Goal: Task Accomplishment & Management: Manage account settings

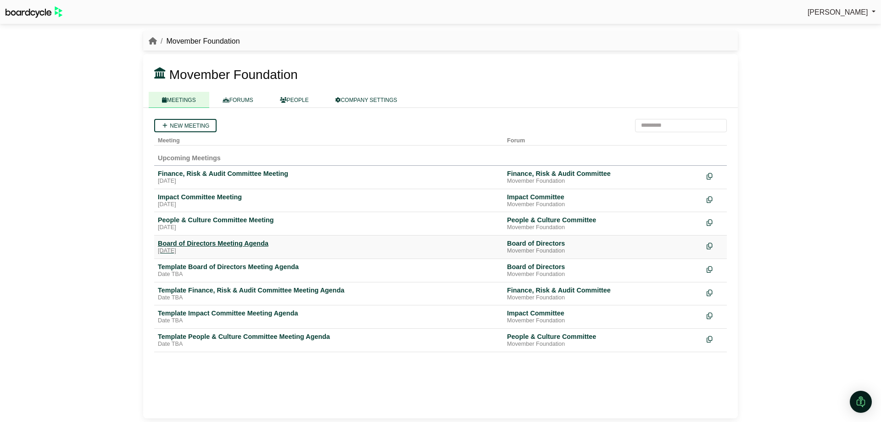
click at [229, 244] on div "Board of Directors Meeting Agenda" at bounding box center [329, 243] width 342 height 8
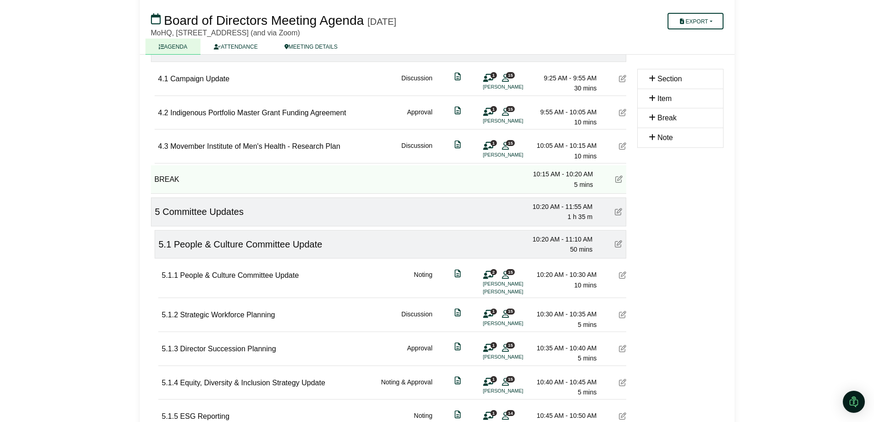
scroll to position [413, 0]
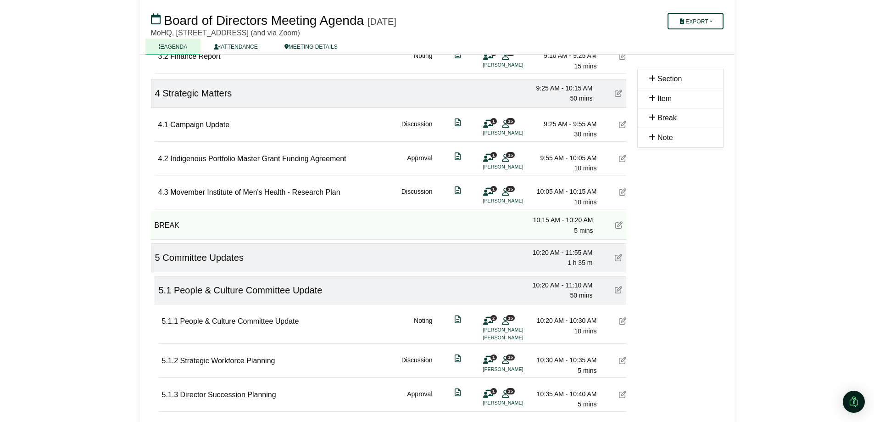
click at [621, 161] on icon at bounding box center [622, 158] width 7 height 7
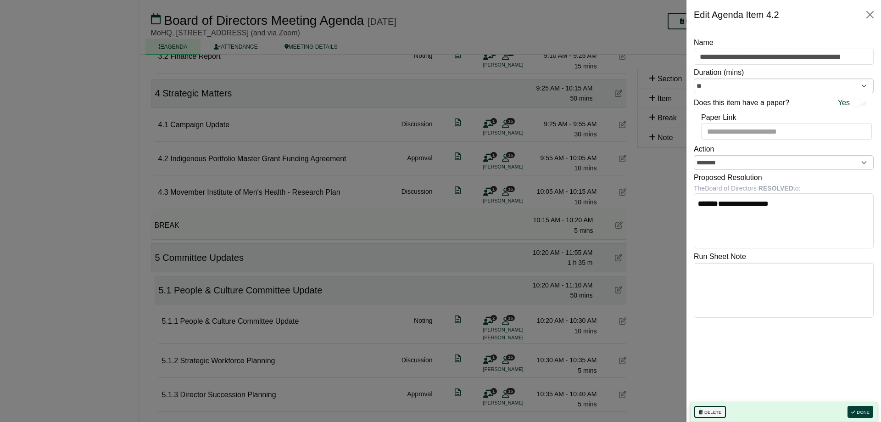
click at [710, 413] on button "Delete" at bounding box center [710, 411] width 32 height 12
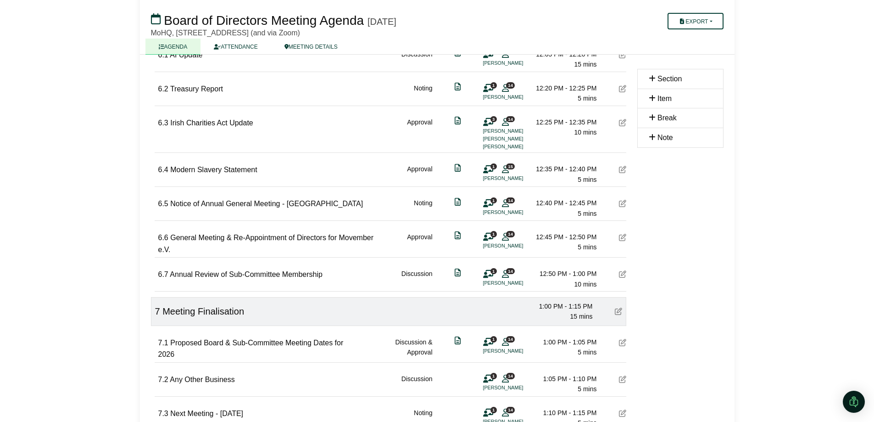
scroll to position [1147, 0]
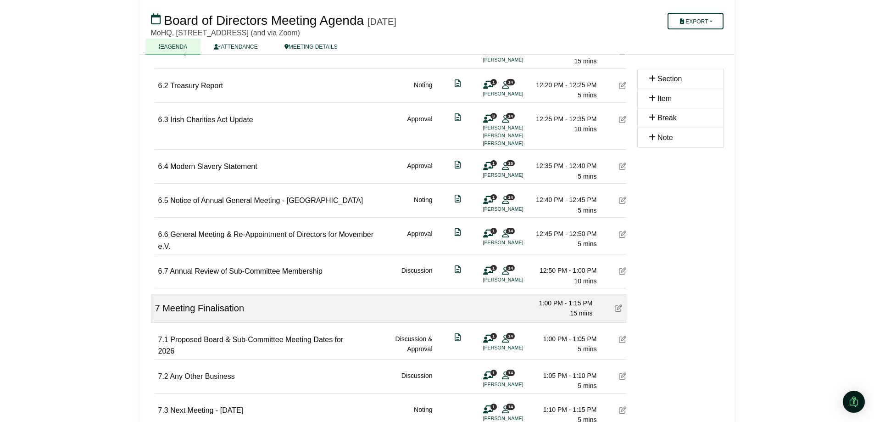
click at [622, 117] on icon at bounding box center [622, 119] width 7 height 7
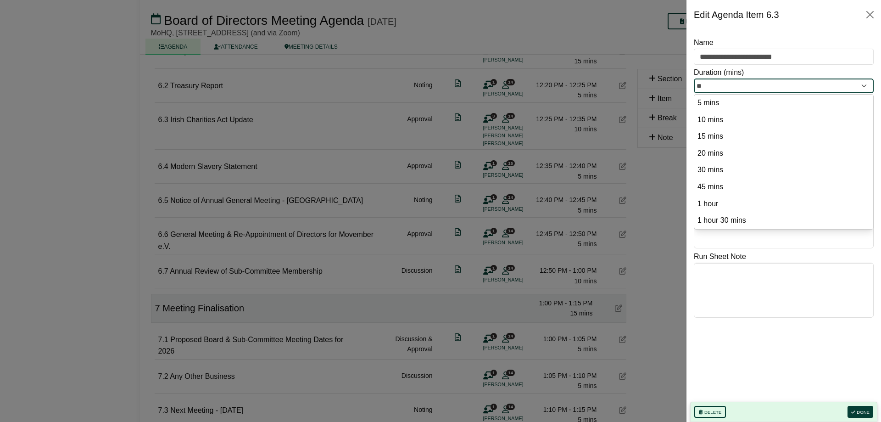
drag, startPoint x: 715, startPoint y: 89, endPoint x: 665, endPoint y: 91, distance: 50.0
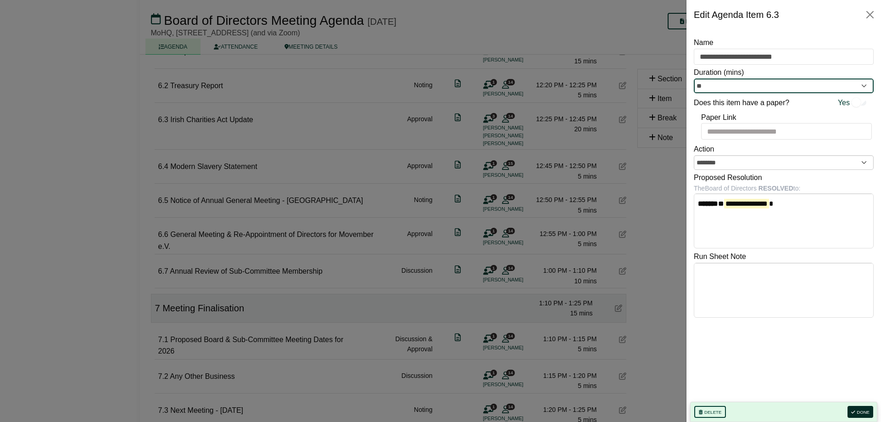
type input "**"
click at [861, 413] on button "Done" at bounding box center [860, 411] width 26 height 12
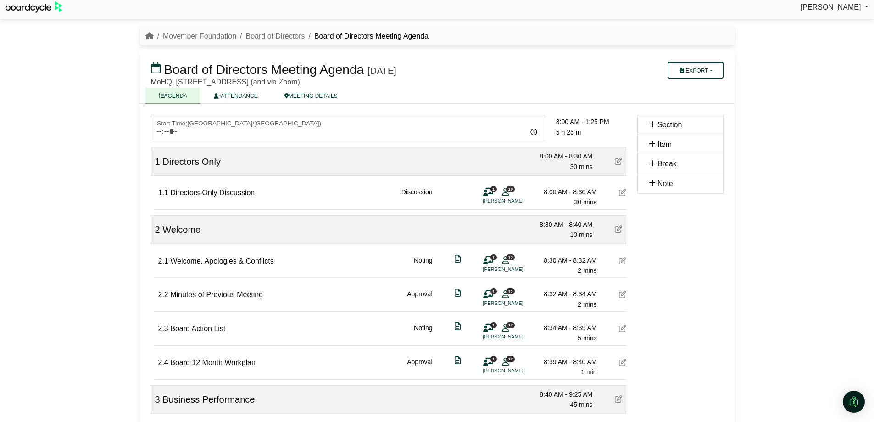
scroll to position [0, 0]
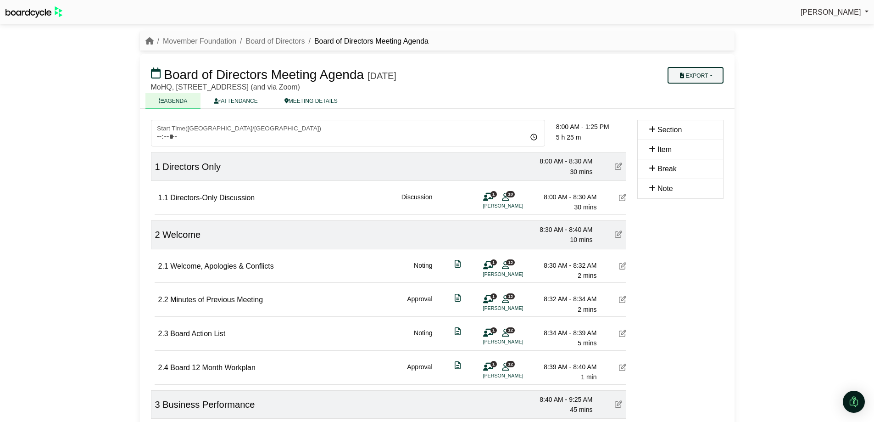
click at [689, 77] on button "Export" at bounding box center [695, 75] width 56 height 17
click at [687, 94] on link "Agenda" at bounding box center [705, 91] width 80 height 14
